Goal: Task Accomplishment & Management: Manage account settings

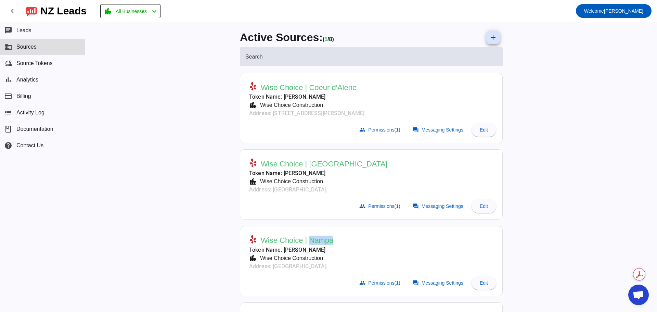
scroll to position [684, 0]
click at [17, 31] on span "Leads" at bounding box center [23, 30] width 15 height 6
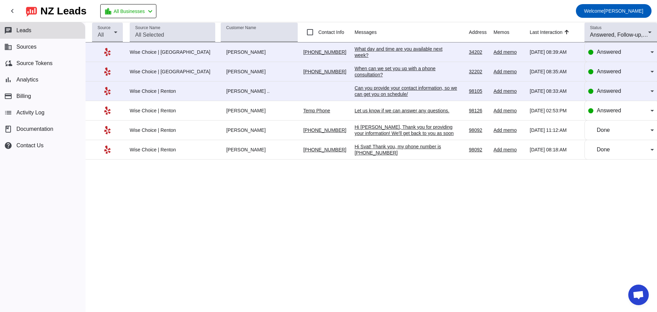
scroll to position [684, 0]
click at [360, 71] on div "When can we set you up with a phone consultation?" at bounding box center [405, 71] width 103 height 12
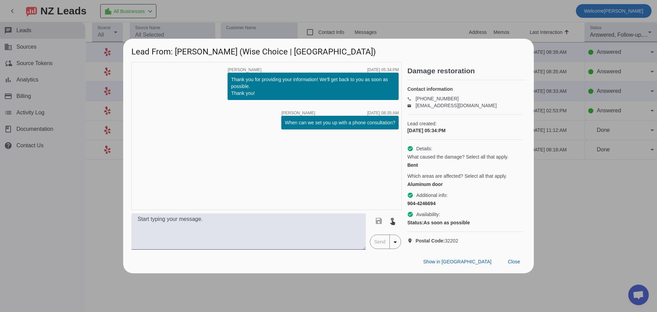
click at [571, 174] on div at bounding box center [328, 156] width 657 height 312
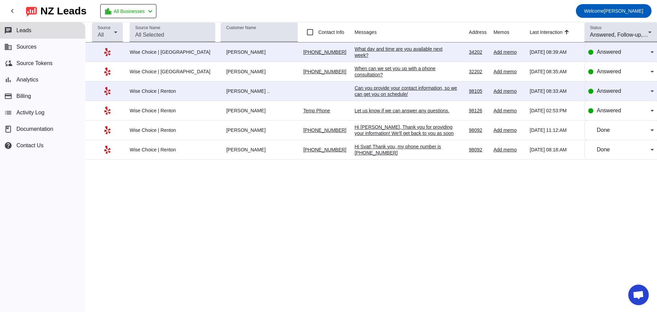
click at [366, 68] on div "When can we set you up with a phone consultation?" at bounding box center [405, 71] width 103 height 12
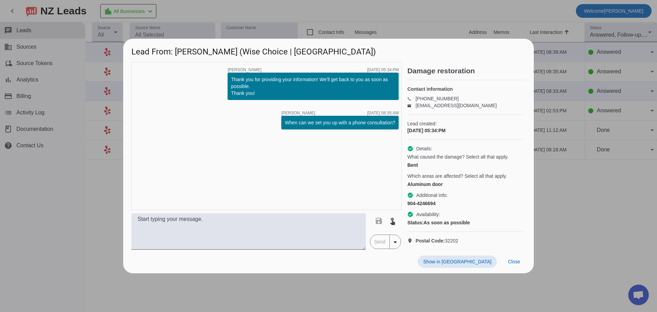
click at [591, 193] on div at bounding box center [328, 156] width 657 height 312
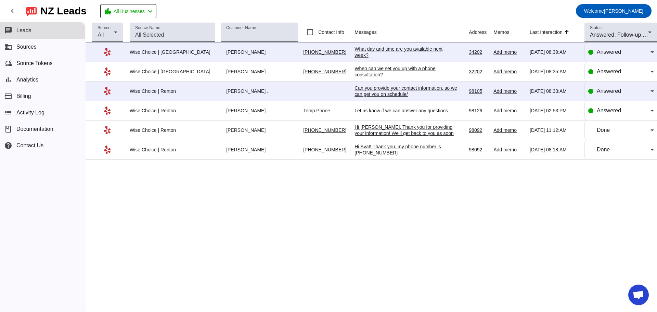
click at [381, 90] on div "Can you provide your contact information, so we can get you on schedule/" at bounding box center [405, 91] width 103 height 12
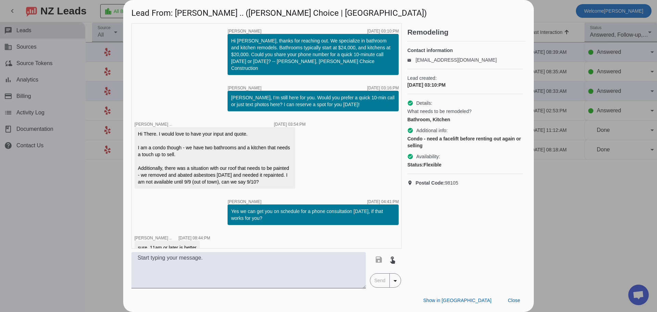
scroll to position [34, 0]
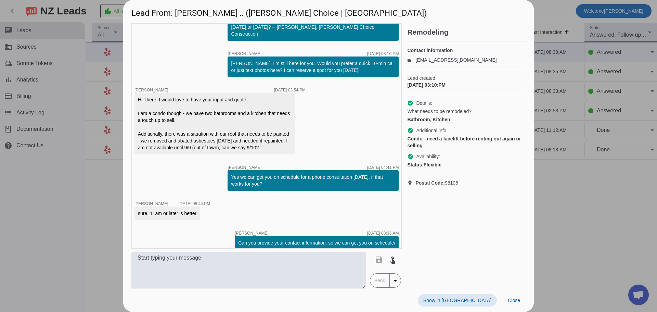
click at [590, 202] on div at bounding box center [328, 156] width 657 height 312
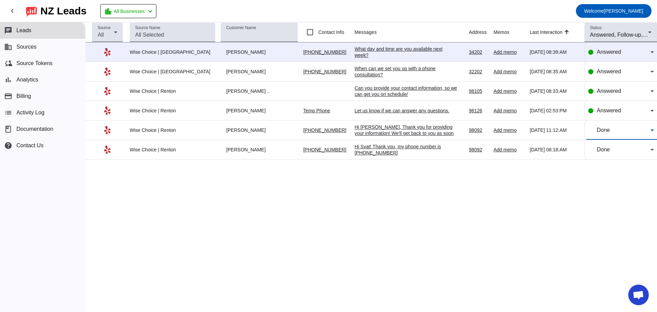
click at [649, 131] on icon at bounding box center [652, 130] width 8 height 8
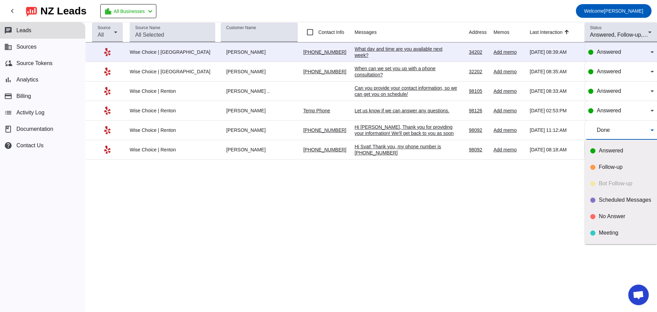
scroll to position [16, 0]
click at [450, 209] on div at bounding box center [328, 156] width 657 height 312
